Goal: Task Accomplishment & Management: Use online tool/utility

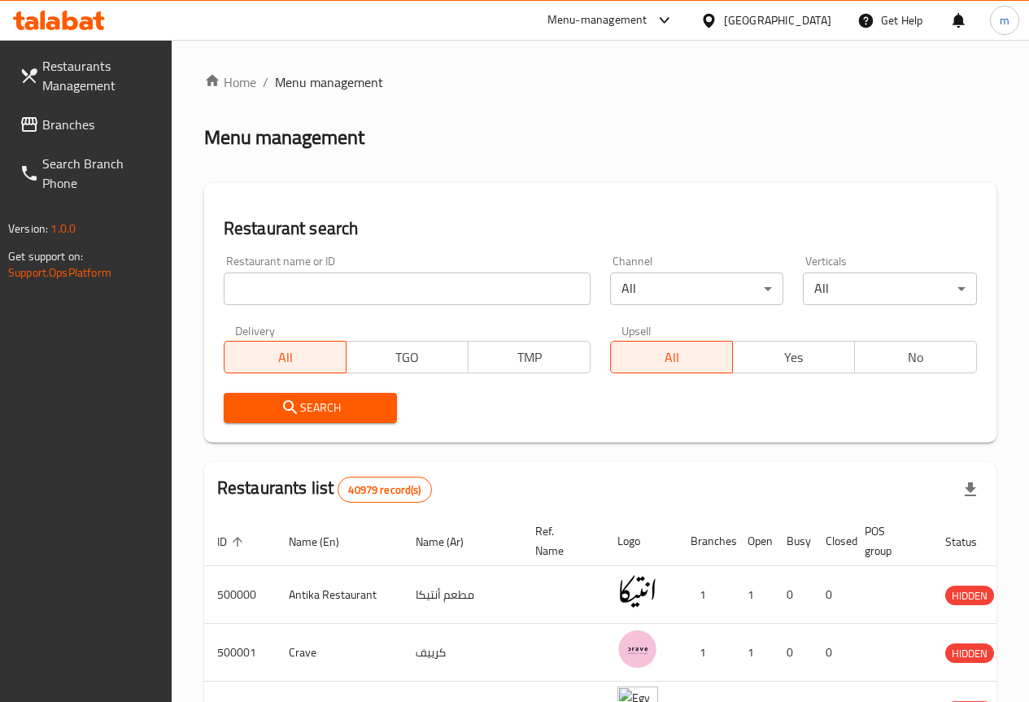
drag, startPoint x: 293, startPoint y: 268, endPoint x: 312, endPoint y: 284, distance: 24.3
click at [294, 268] on div "Restaurant name or ID Restaurant name or ID" at bounding box center [407, 280] width 367 height 50
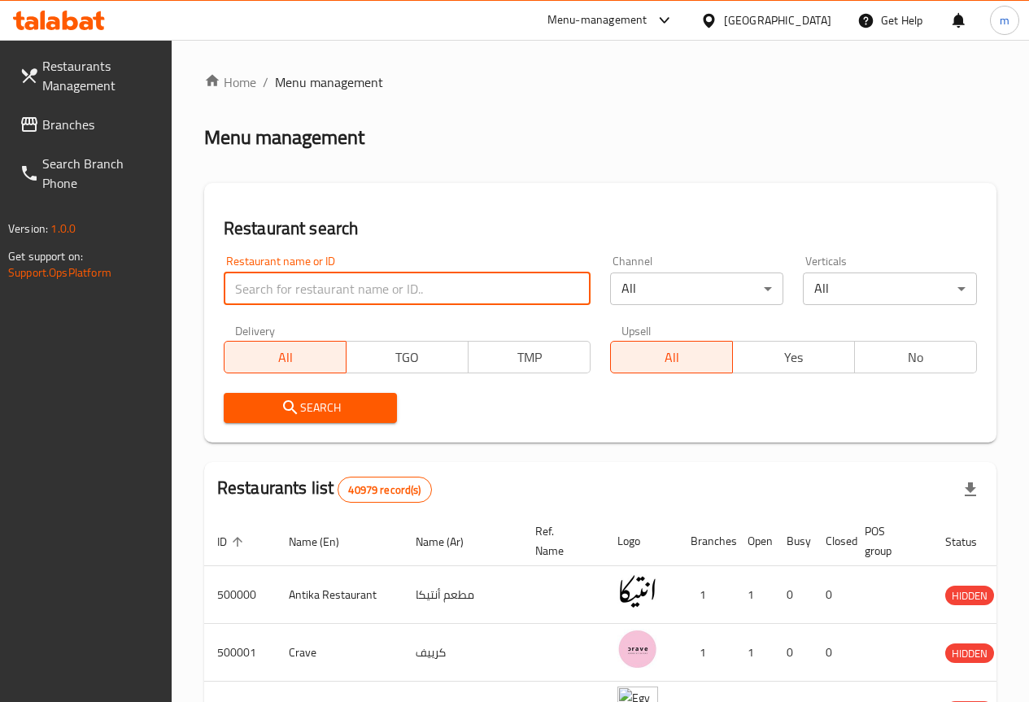
click at [312, 285] on input "search" at bounding box center [407, 289] width 367 height 33
click at [288, 300] on input "search" at bounding box center [407, 289] width 367 height 33
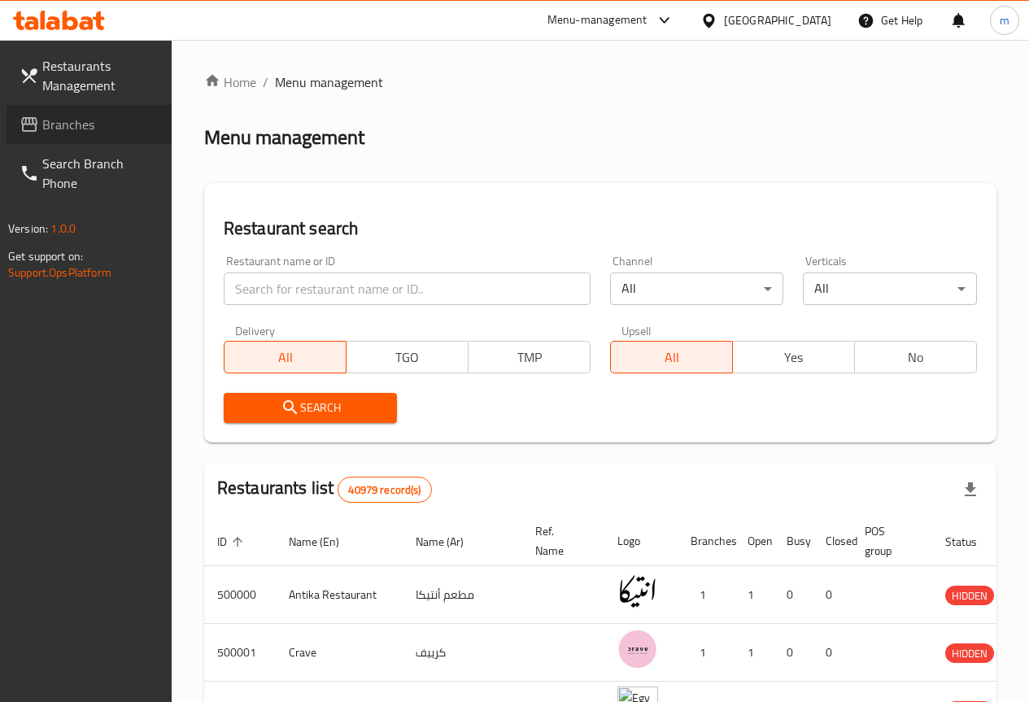
click at [88, 115] on span "Branches" at bounding box center [100, 125] width 116 height 20
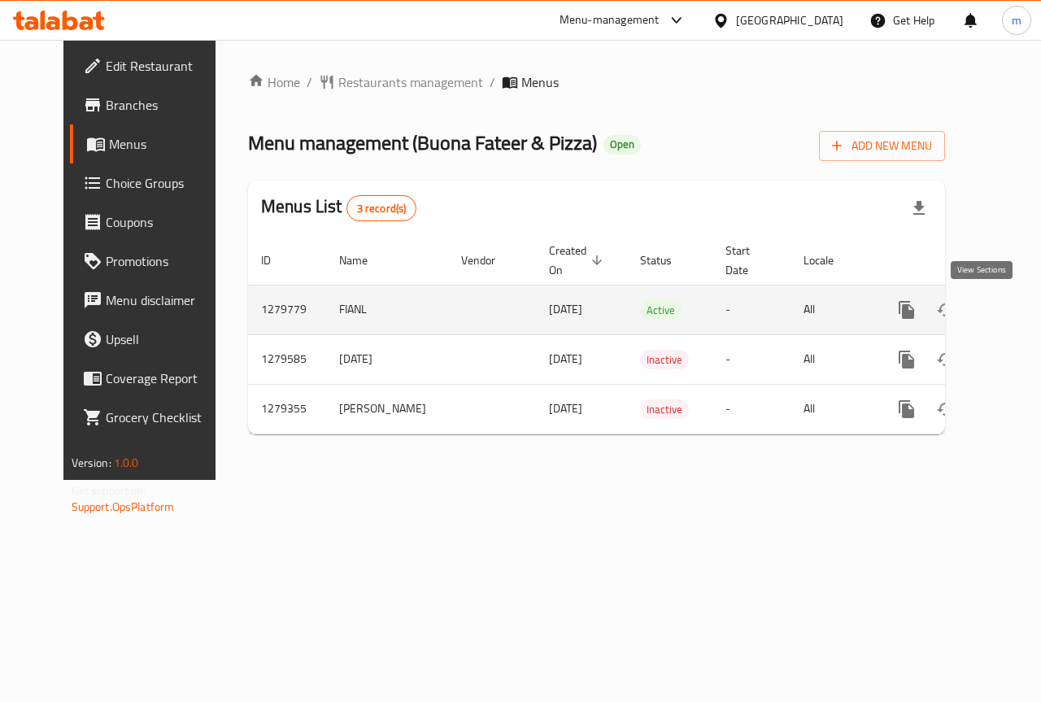
click at [1017, 306] on icon "enhanced table" at bounding box center [1024, 310] width 15 height 15
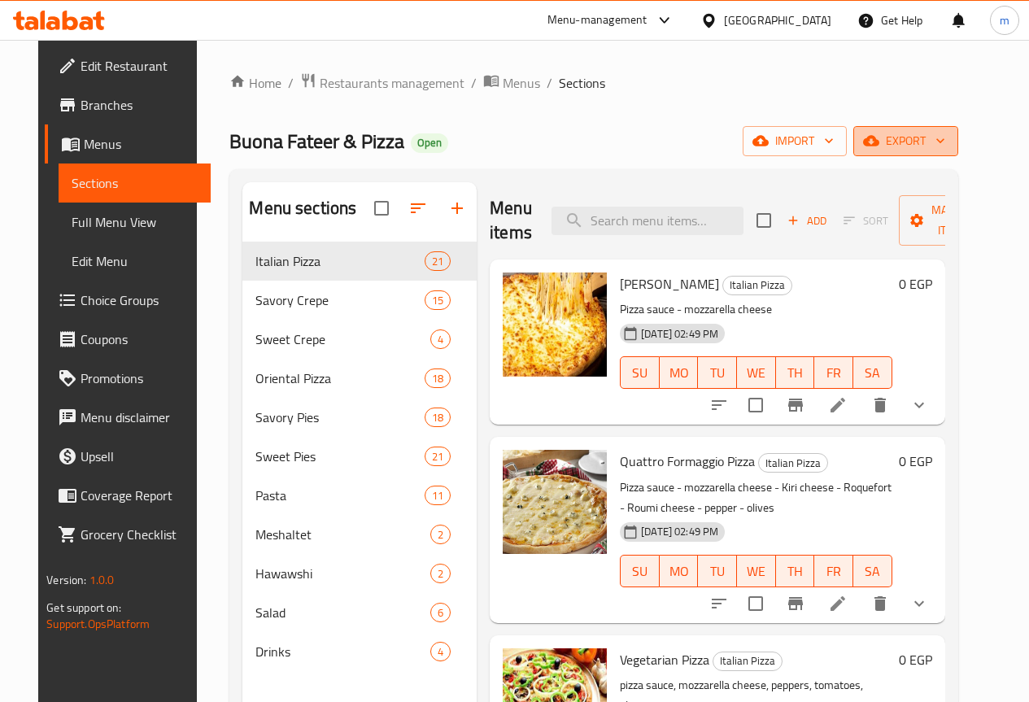
click at [945, 142] on span "export" at bounding box center [906, 141] width 79 height 20
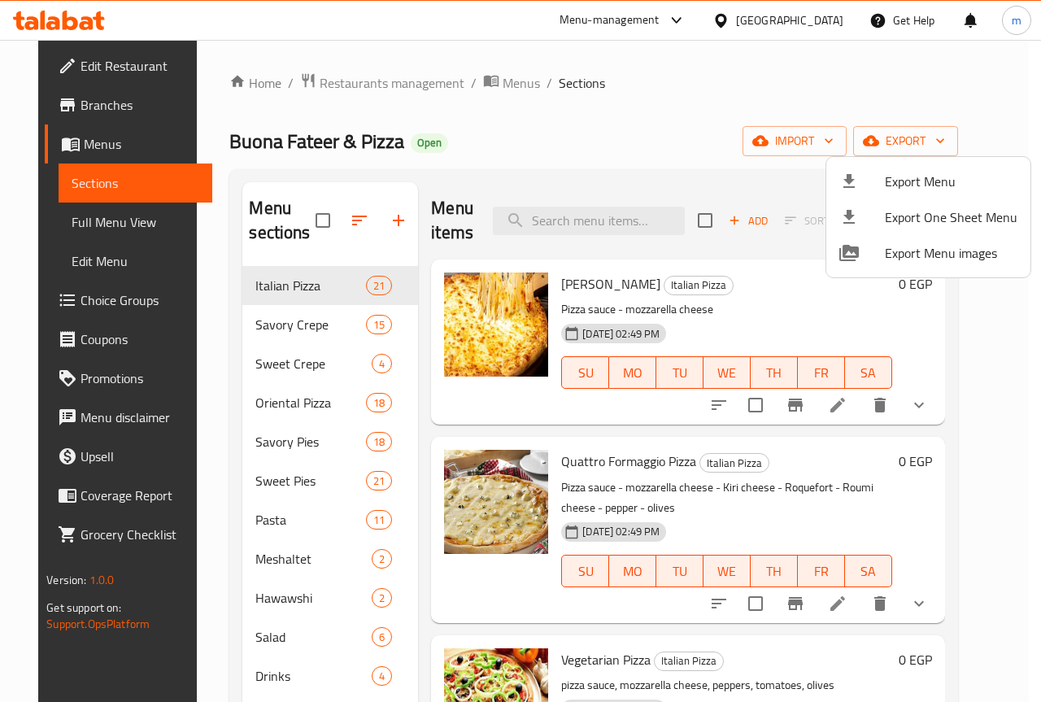
click at [876, 64] on div at bounding box center [520, 351] width 1041 height 702
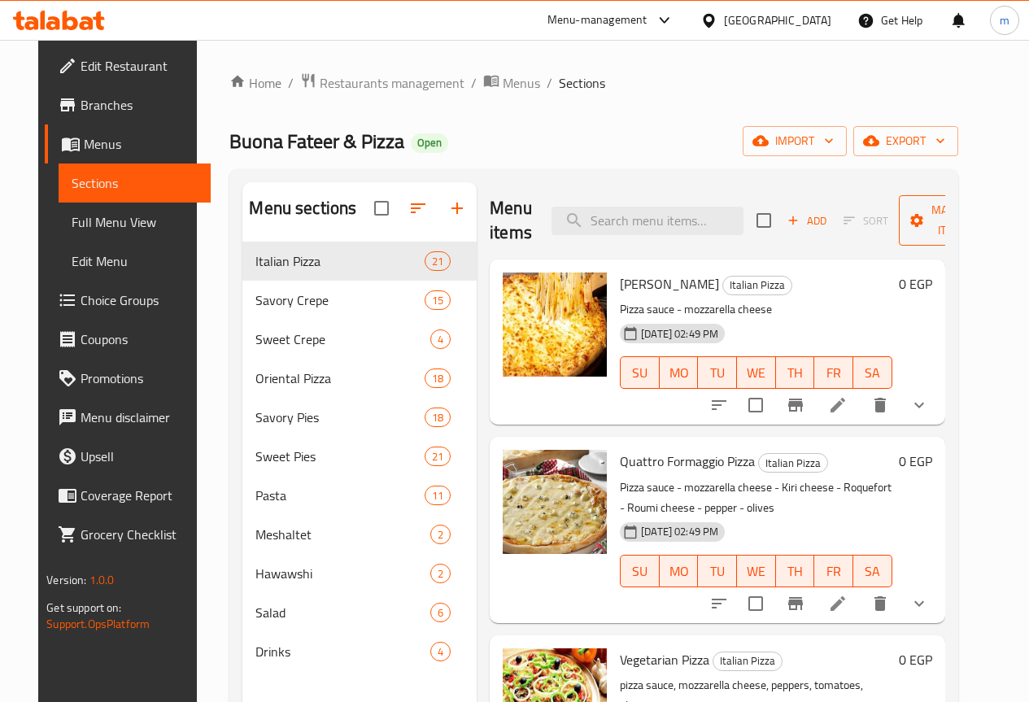
click at [919, 224] on span "Manage items" at bounding box center [953, 220] width 83 height 41
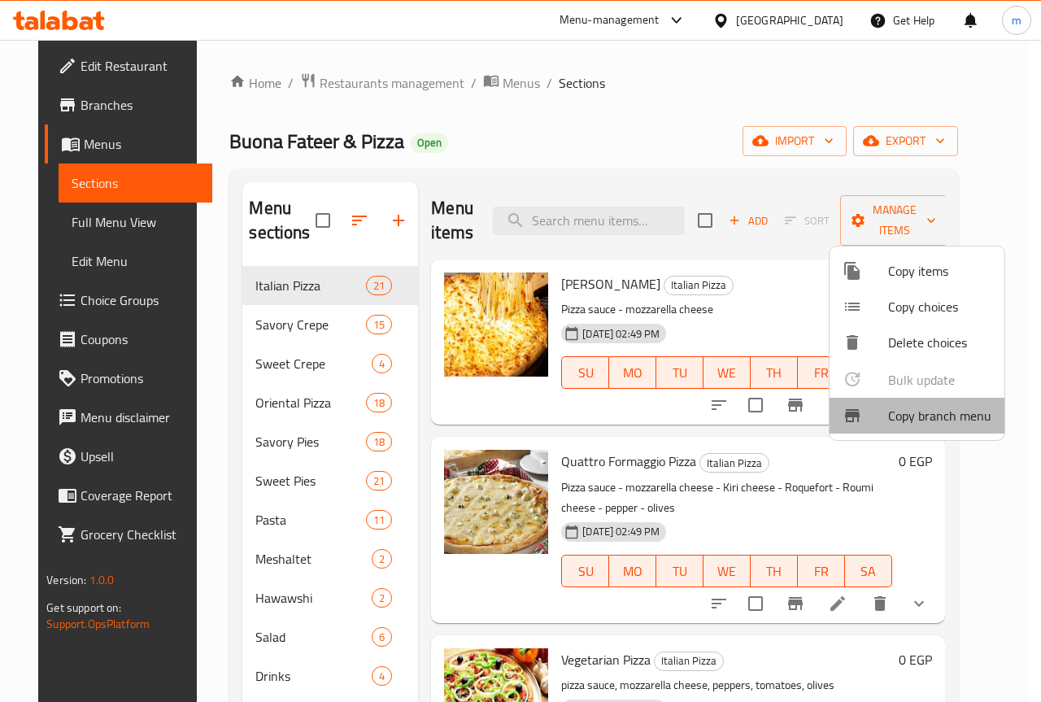
click at [981, 423] on span "Copy branch menu" at bounding box center [939, 416] width 103 height 20
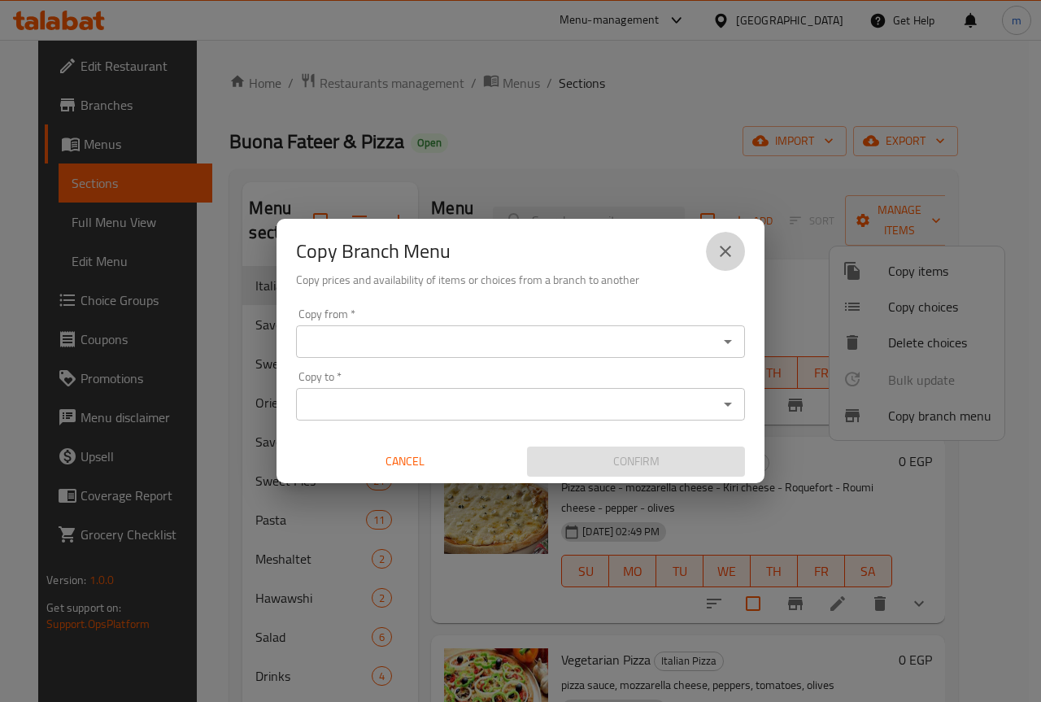
click at [734, 252] on icon "close" at bounding box center [726, 252] width 20 height 20
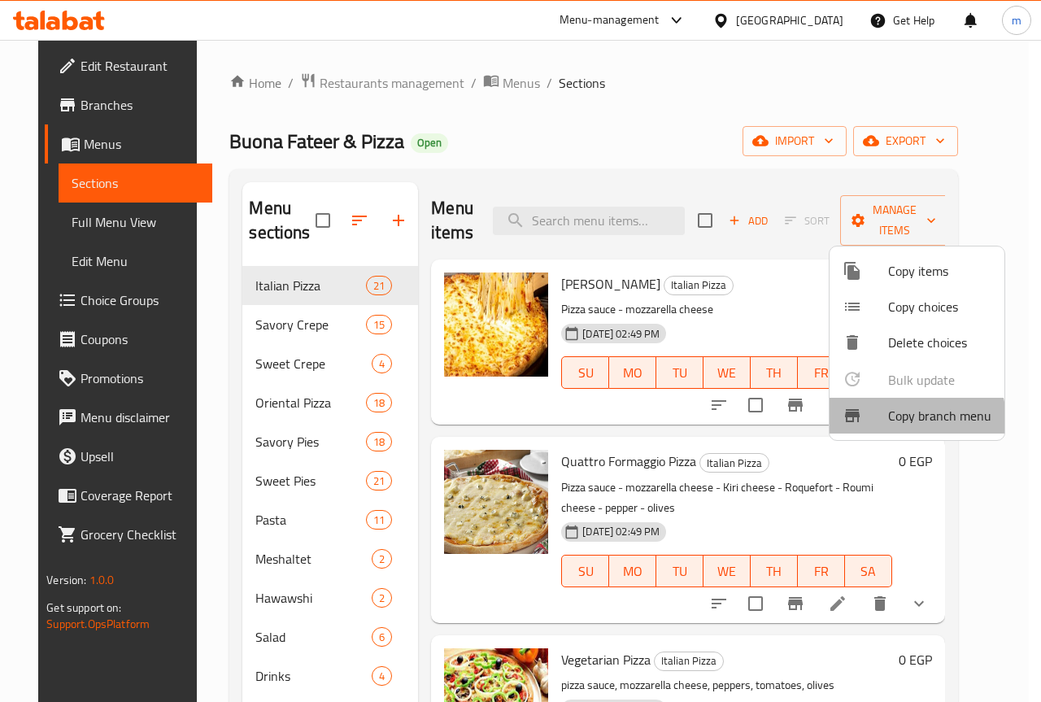
click at [906, 420] on span "Copy branch menu" at bounding box center [939, 416] width 103 height 20
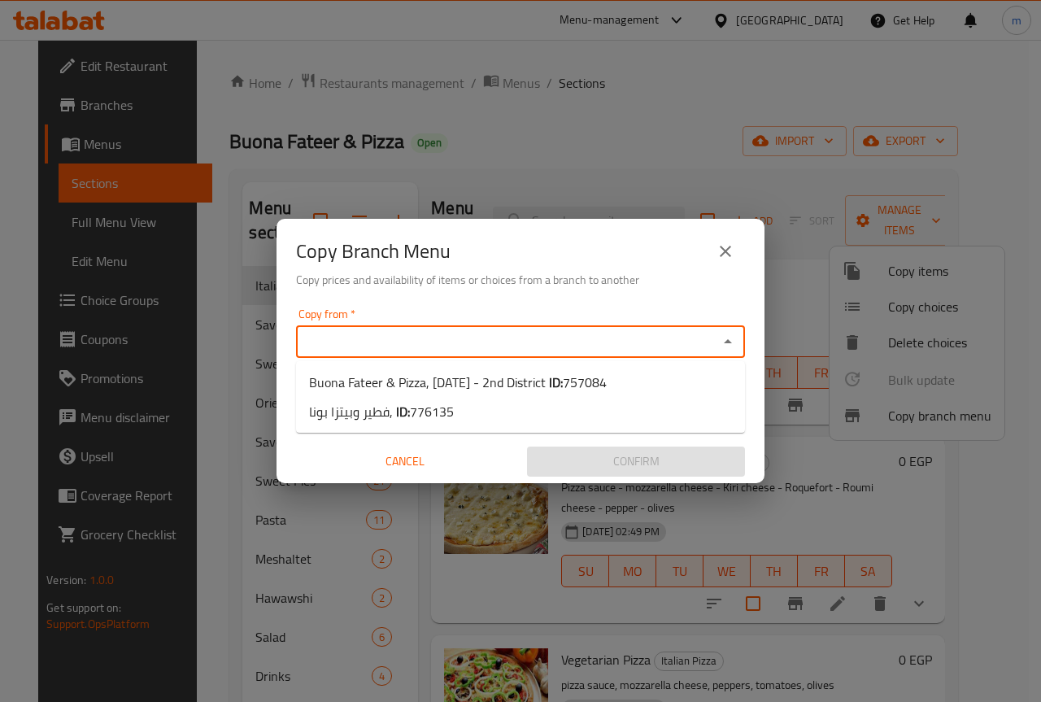
click at [330, 334] on input "Copy from   *" at bounding box center [507, 341] width 413 height 23
click at [362, 385] on span "Buona Fateer & Pizza, 6th of October - 2nd District ID: 757084" at bounding box center [458, 383] width 298 height 20
type input "Buona Fateer & Pizza, 6th of October - 2nd District"
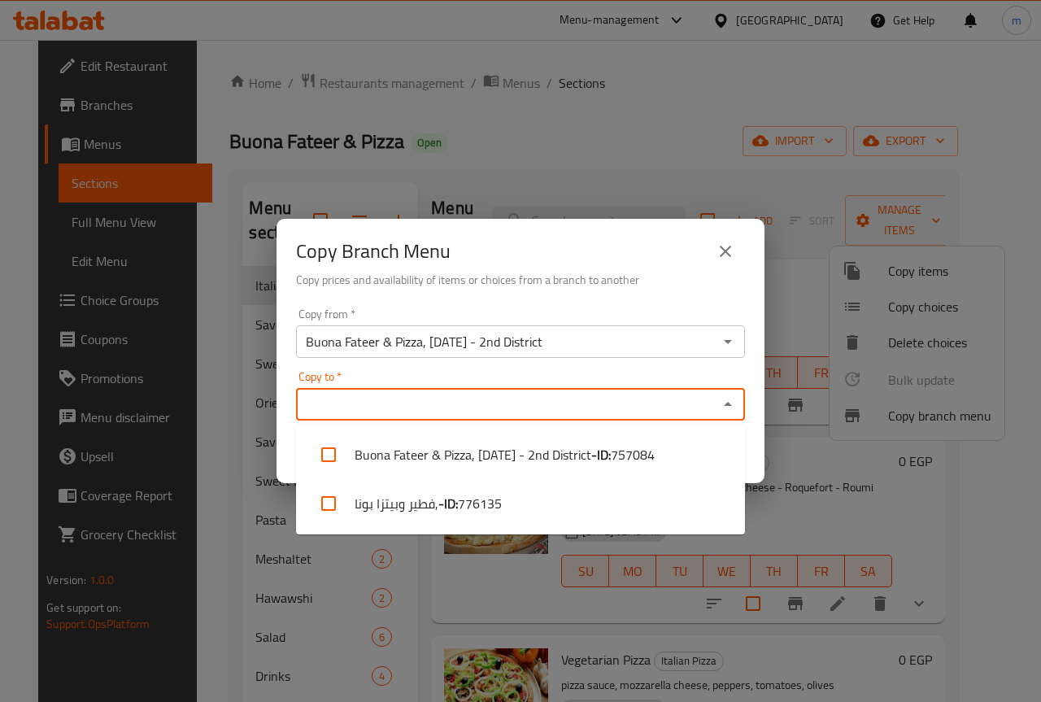
click at [382, 401] on input "Copy to   *" at bounding box center [507, 404] width 413 height 23
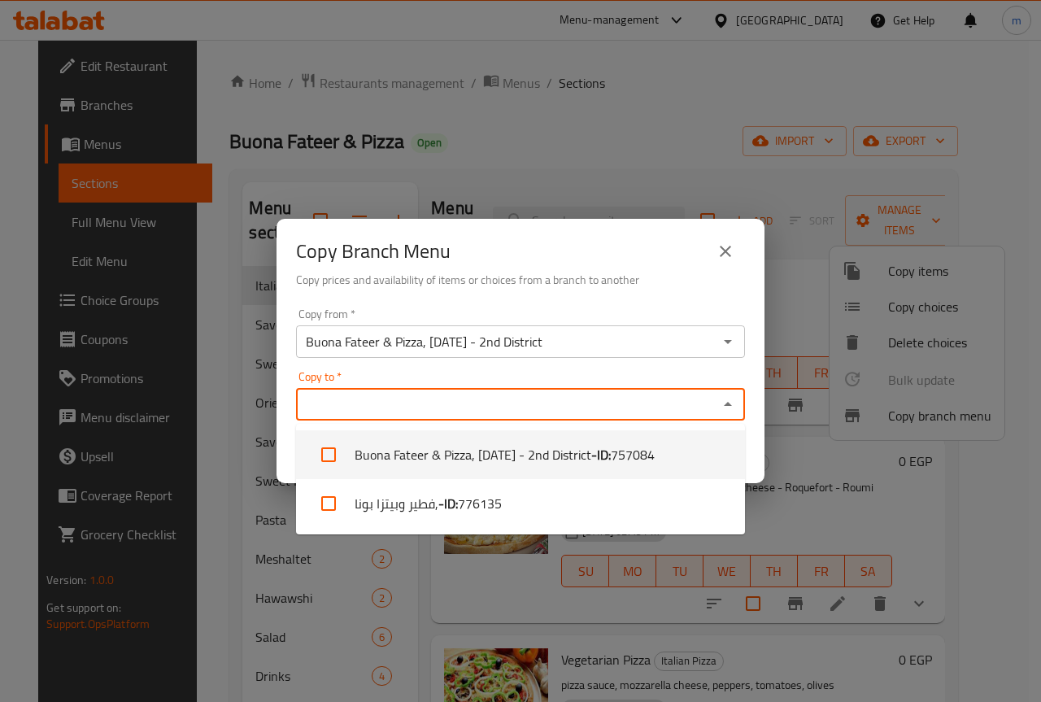
drag, startPoint x: 373, startPoint y: 505, endPoint x: 411, endPoint y: 391, distance: 119.9
click at [411, 391] on body "​ Menu-management Egypt Get Help m Edit Restaurant Branches Menus Sections Full…" at bounding box center [520, 371] width 1041 height 662
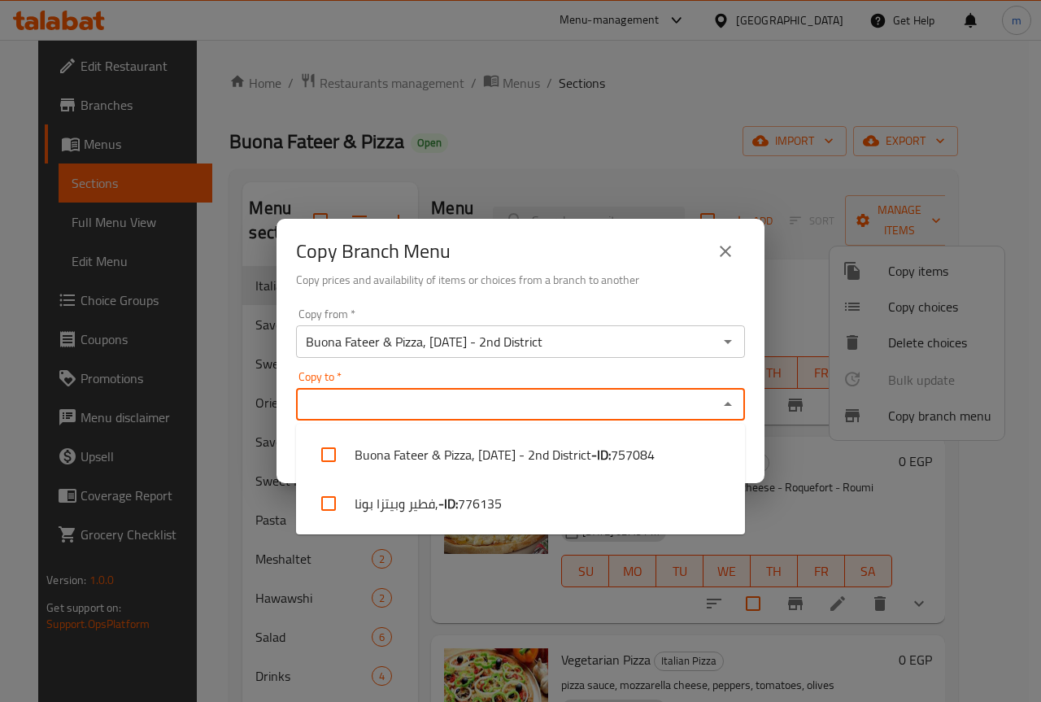
click at [488, 408] on input "Copy to   *" at bounding box center [507, 404] width 413 height 23
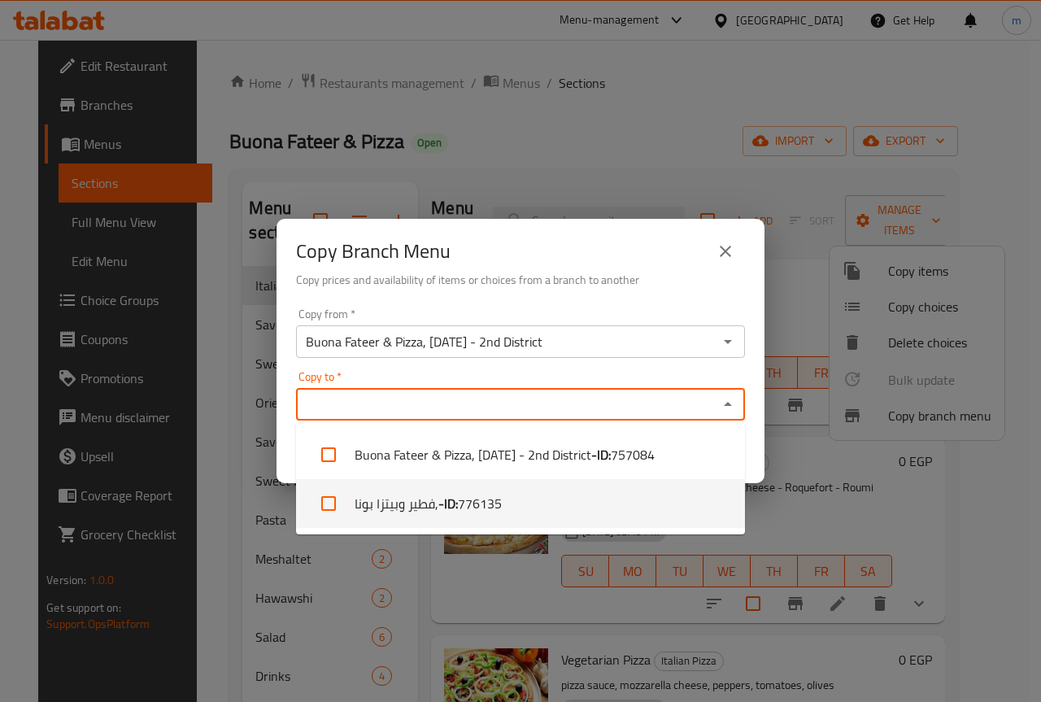
click at [458, 503] on b "- ID:" at bounding box center [449, 504] width 20 height 20
checkbox input "true"
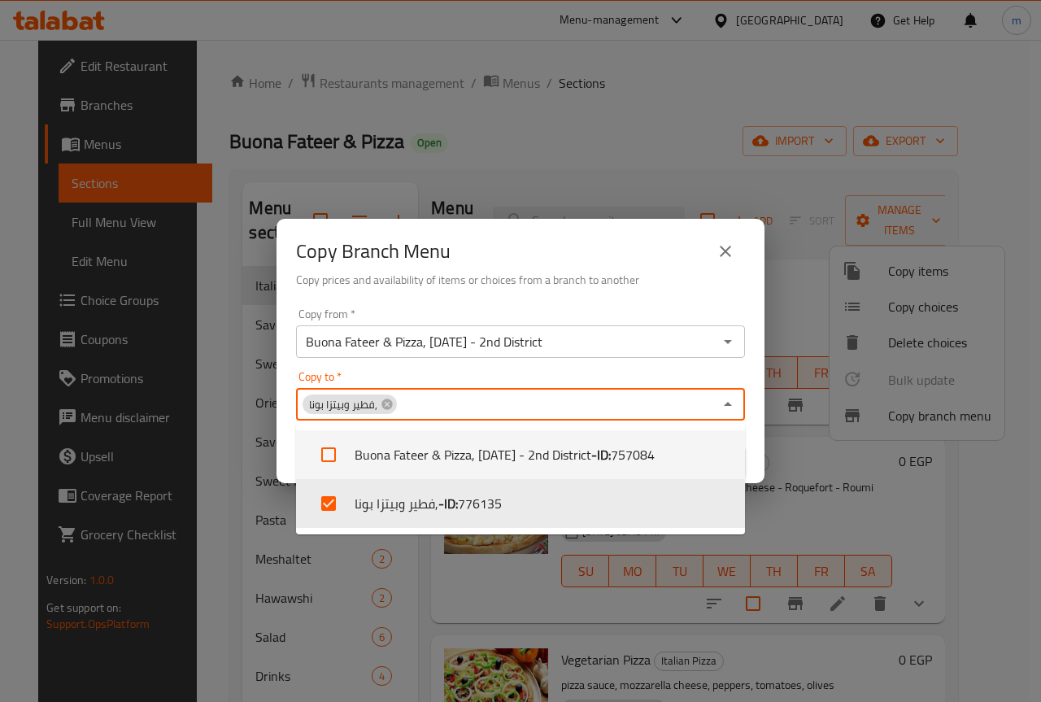
click at [568, 369] on div "Copy from   * Buona Fateer & Pizza, 6th of October - 2nd District Copy from * C…" at bounding box center [521, 392] width 488 height 181
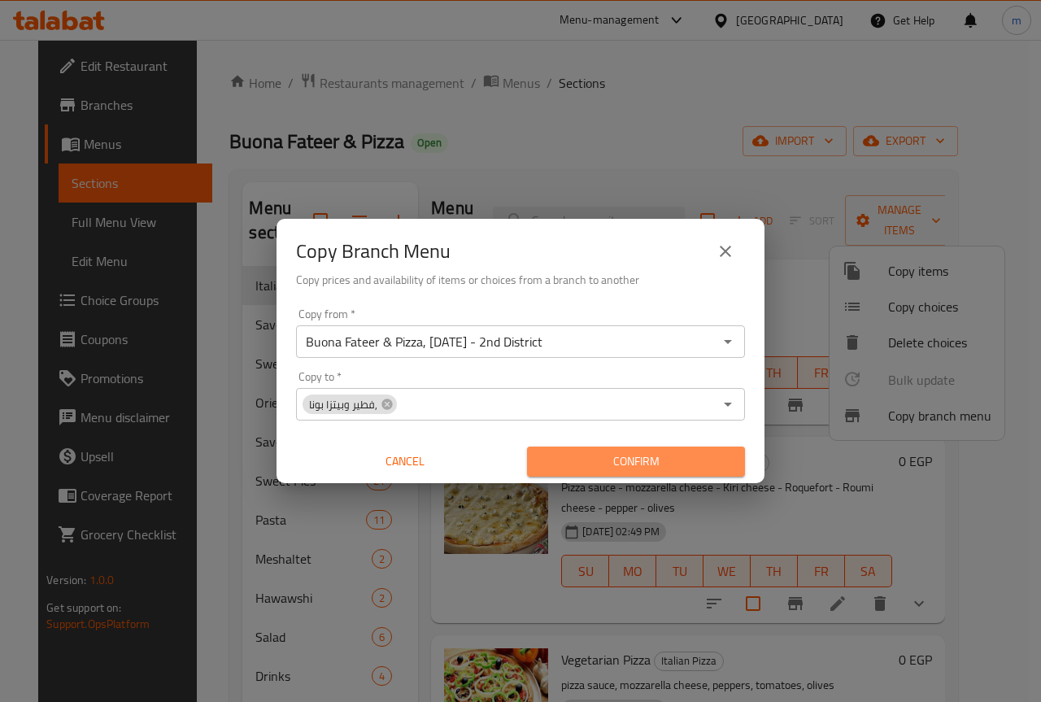
click at [619, 461] on span "Confirm" at bounding box center [636, 462] width 192 height 20
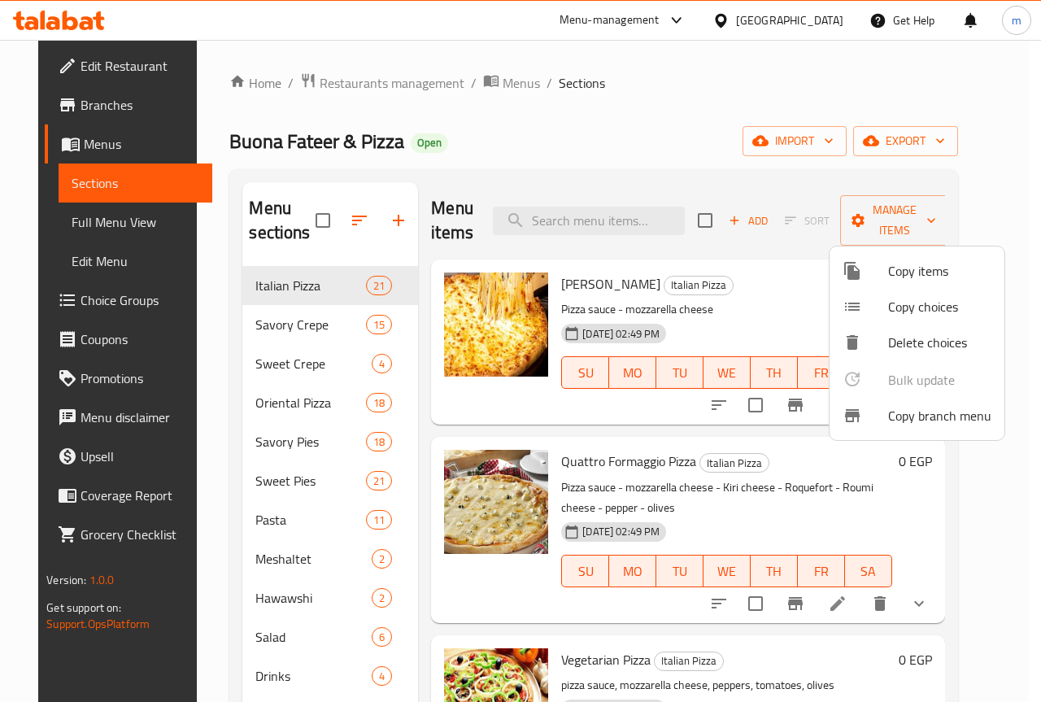
click at [504, 140] on div at bounding box center [520, 351] width 1041 height 702
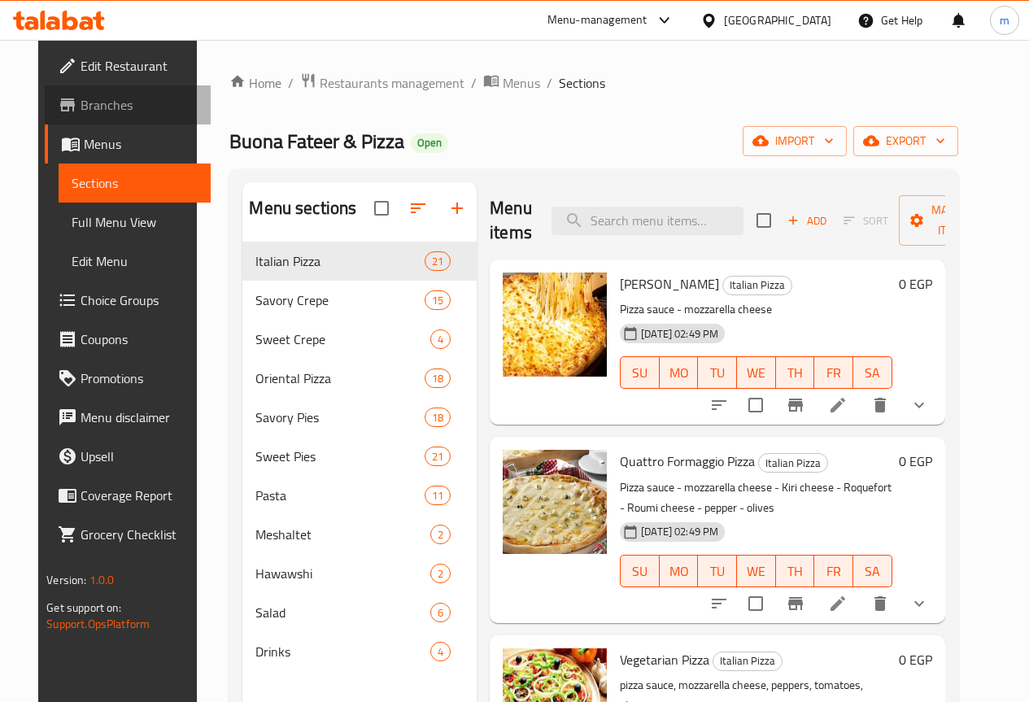
click at [88, 103] on span "Branches" at bounding box center [139, 105] width 116 height 20
click at [81, 111] on span "Branches" at bounding box center [139, 105] width 116 height 20
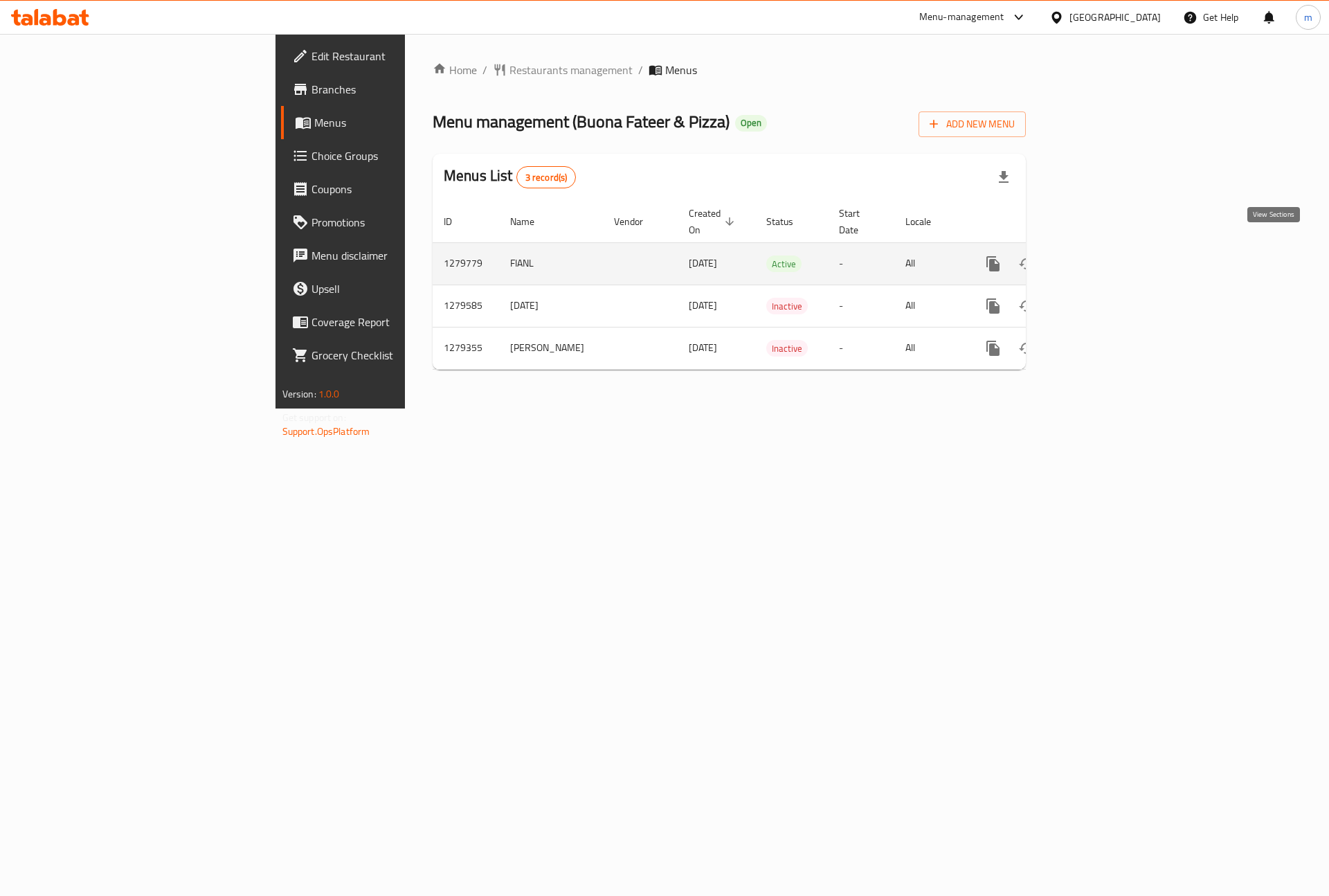
click at [1109, 251] on link "enhanced table" at bounding box center [1092, 263] width 33 height 33
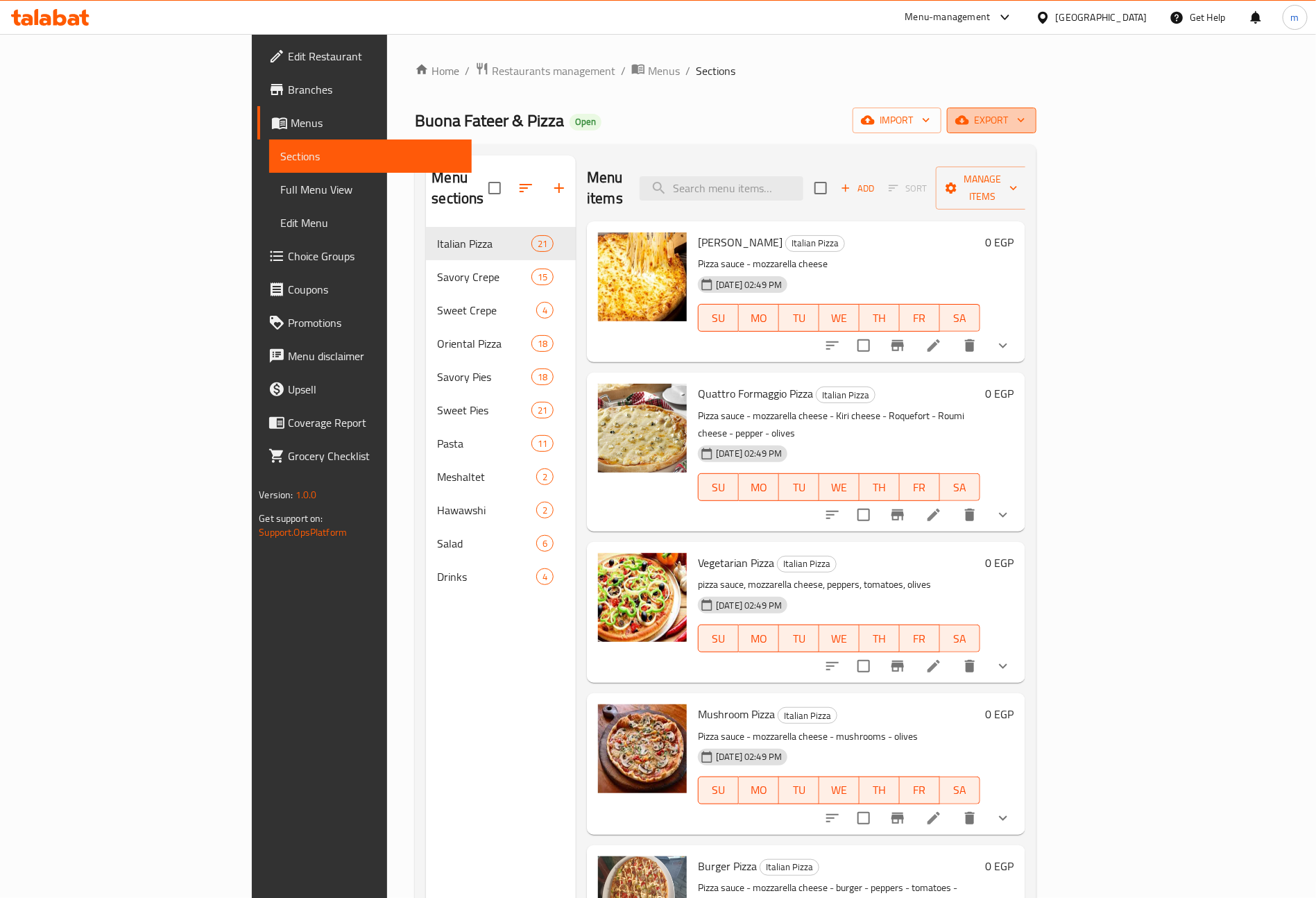
click at [1026, 121] on span "export" at bounding box center [992, 120] width 67 height 17
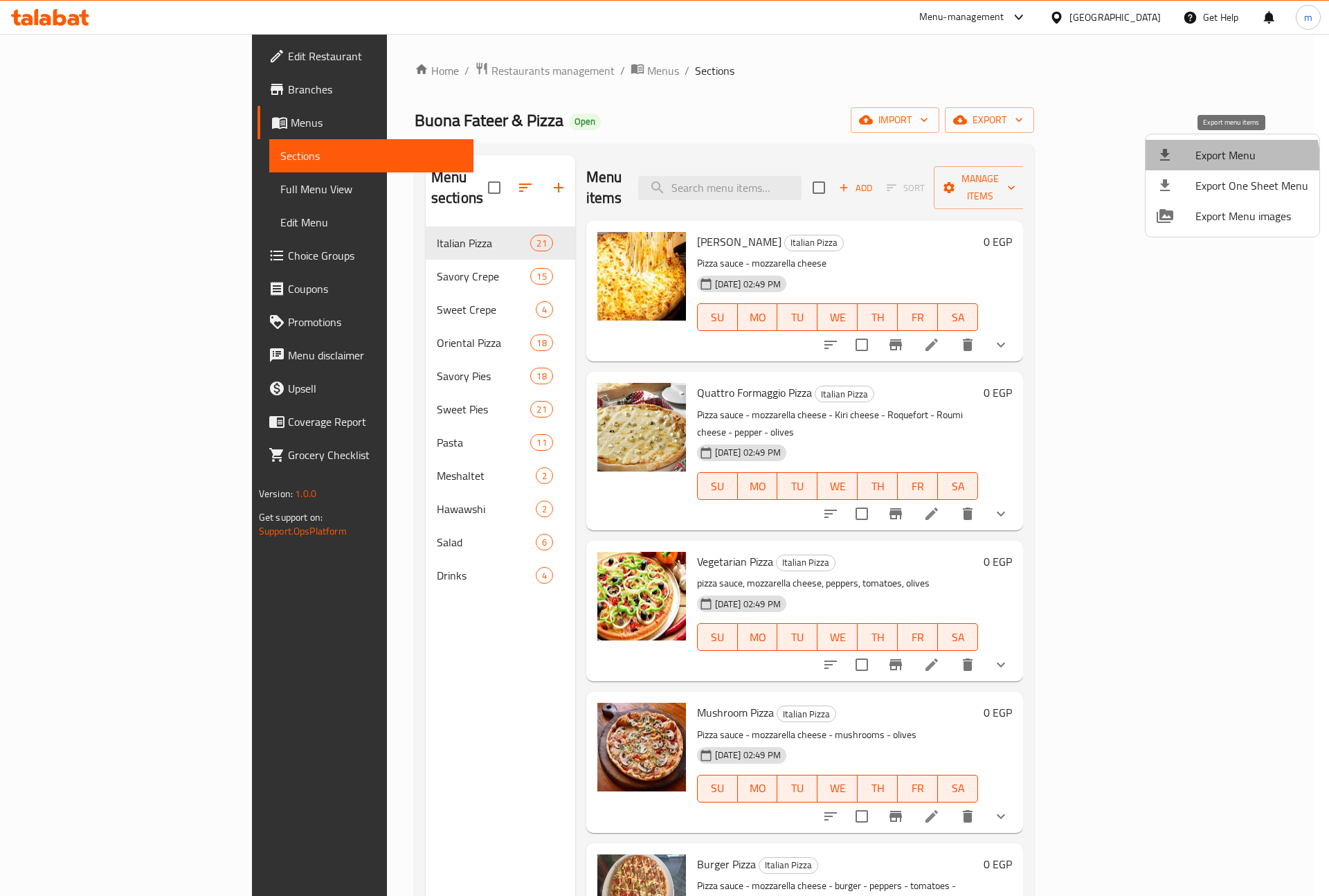
click at [1225, 161] on span "Export Menu" at bounding box center [1252, 155] width 113 height 17
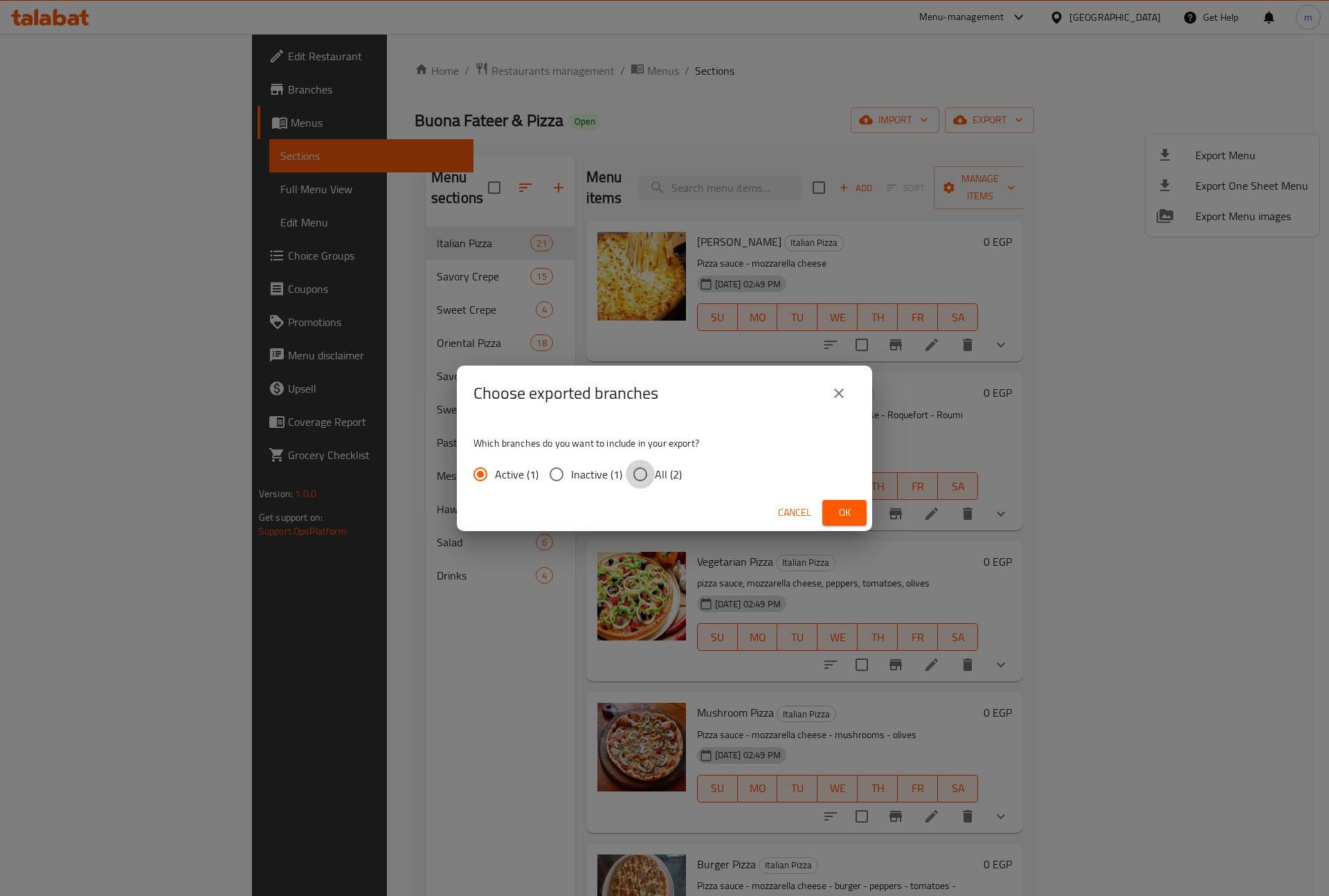
click at [653, 467] on input "All (2)" at bounding box center [641, 474] width 29 height 29
radio input "true"
click at [840, 514] on span "Ok" at bounding box center [845, 512] width 22 height 17
